Goal: Entertainment & Leisure: Consume media (video, audio)

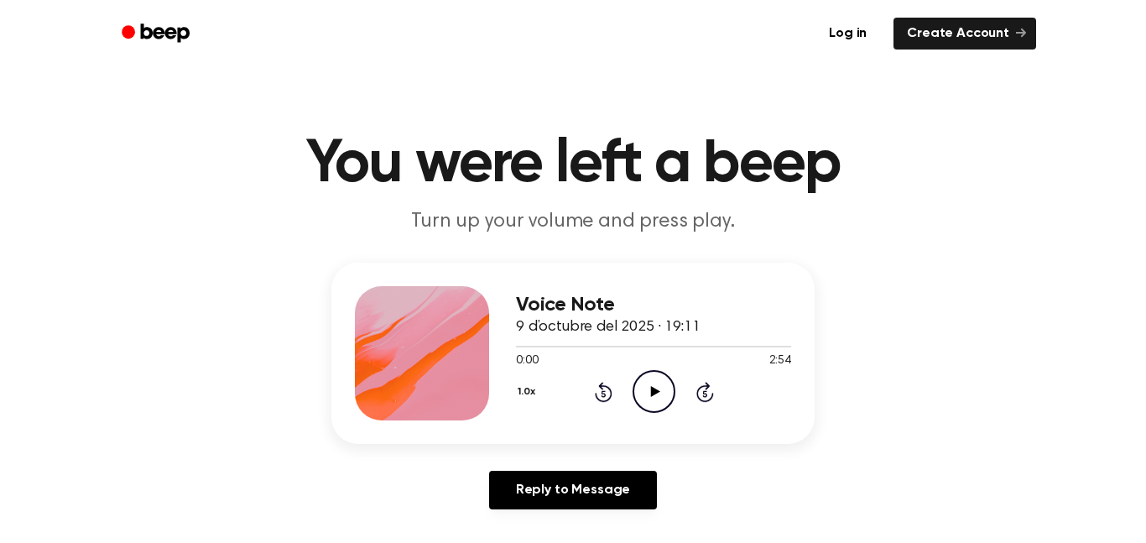
click at [659, 389] on icon "Play Audio" at bounding box center [654, 391] width 43 height 43
click at [650, 399] on icon "Pause Audio" at bounding box center [654, 391] width 43 height 43
click at [629, 350] on div at bounding box center [653, 345] width 275 height 13
click at [666, 354] on div "1:00 2:26" at bounding box center [653, 361] width 275 height 18
click at [675, 346] on div at bounding box center [653, 347] width 275 height 2
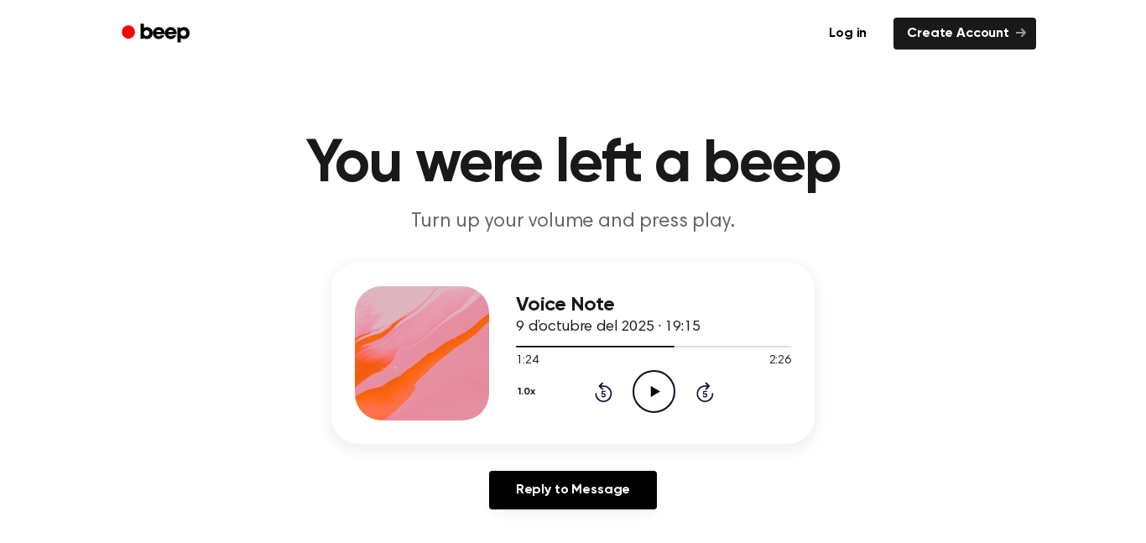
click at [646, 388] on icon "Play Audio" at bounding box center [654, 391] width 43 height 43
click at [649, 388] on icon "Pause Audio" at bounding box center [654, 391] width 43 height 43
click at [600, 385] on icon at bounding box center [604, 392] width 18 height 20
click at [601, 386] on icon at bounding box center [604, 392] width 18 height 20
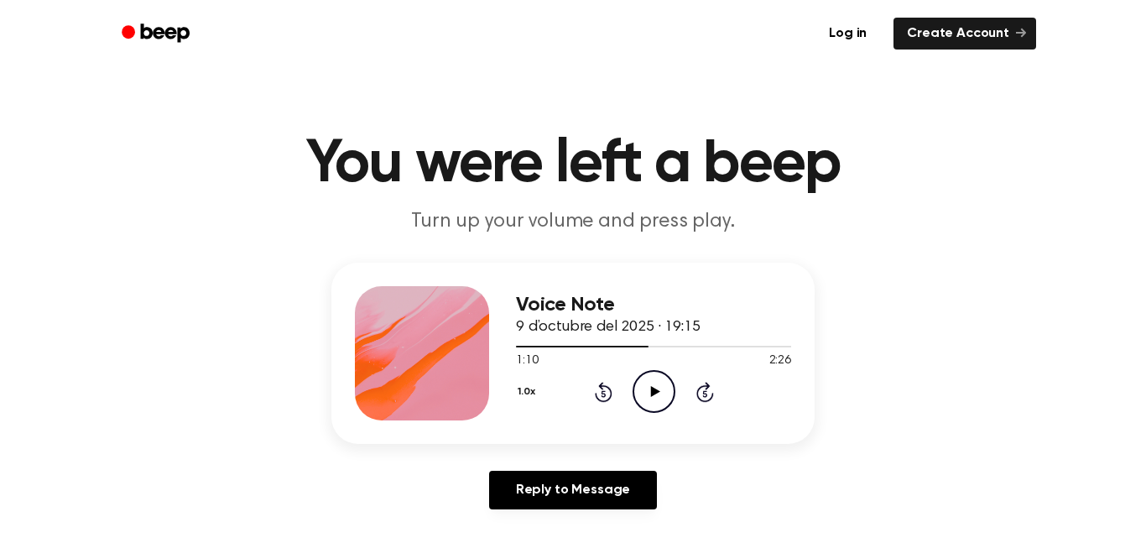
click at [601, 386] on icon at bounding box center [604, 392] width 18 height 20
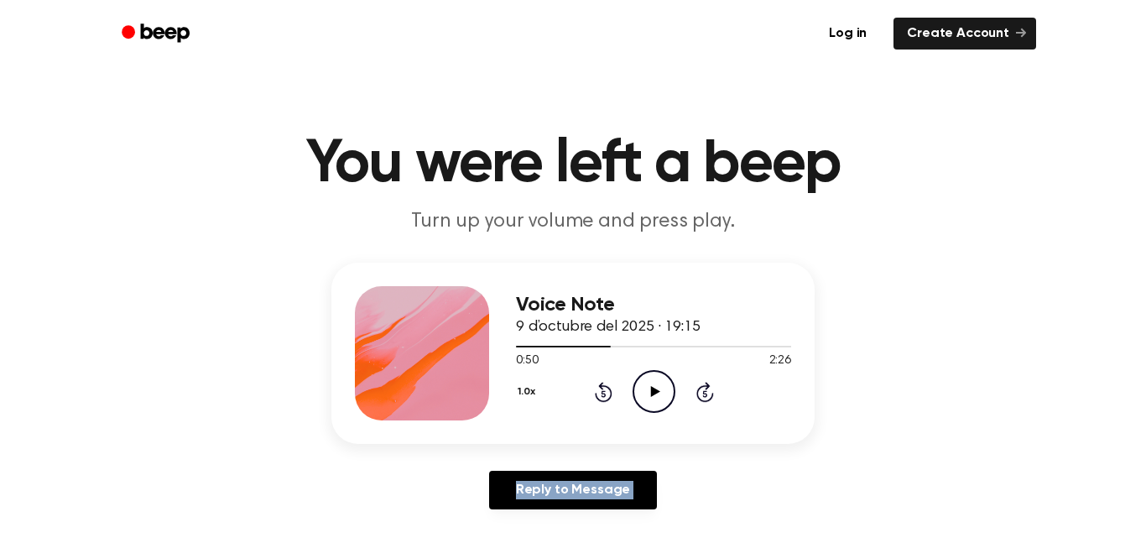
click at [601, 386] on icon at bounding box center [604, 392] width 18 height 20
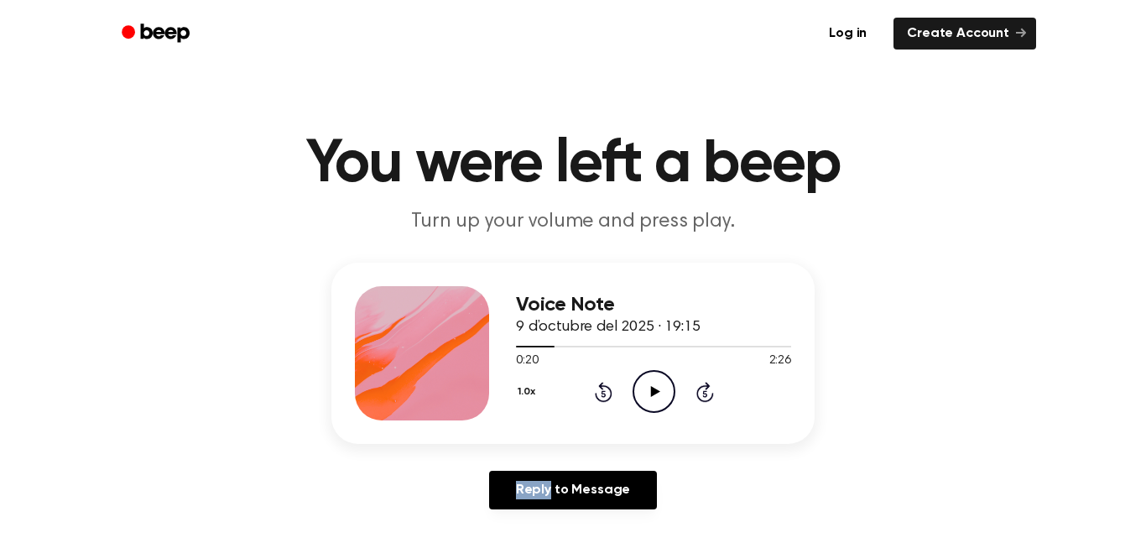
click at [601, 386] on icon at bounding box center [604, 392] width 18 height 20
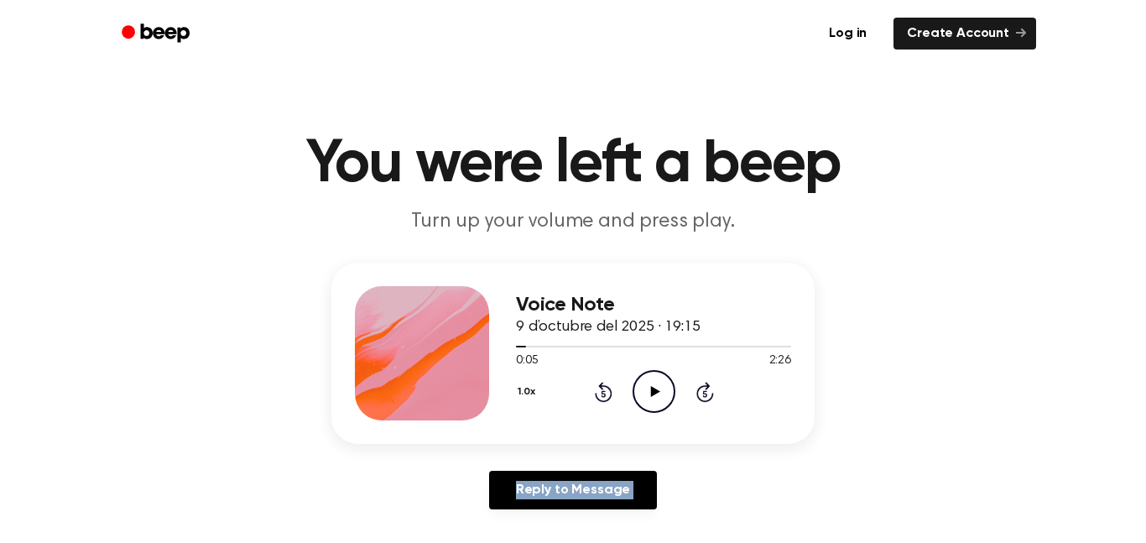
click at [601, 386] on icon at bounding box center [604, 392] width 18 height 20
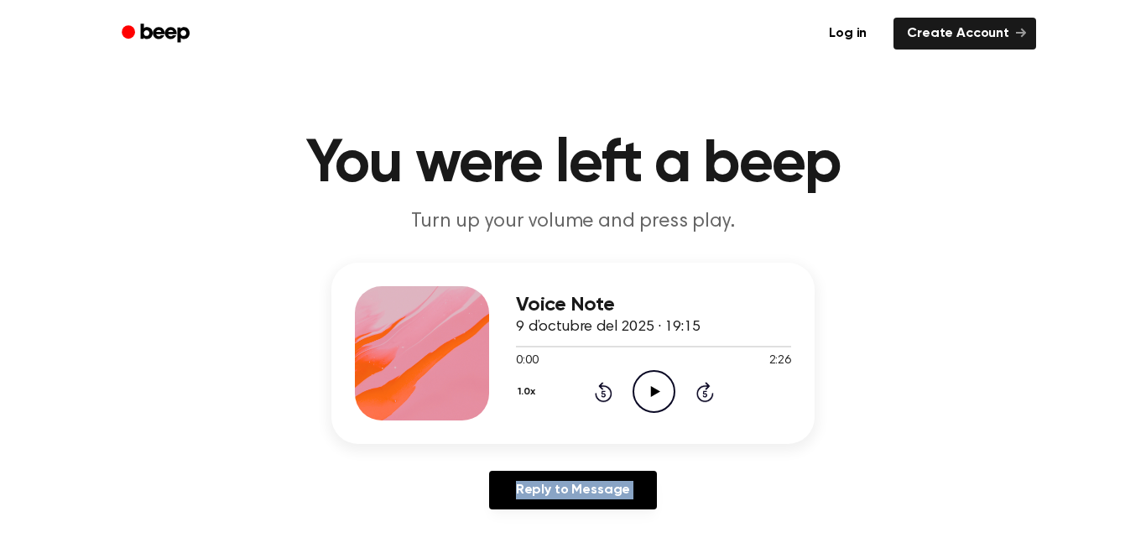
click at [601, 386] on icon at bounding box center [604, 392] width 18 height 20
